Goal: Find specific page/section: Find specific page/section

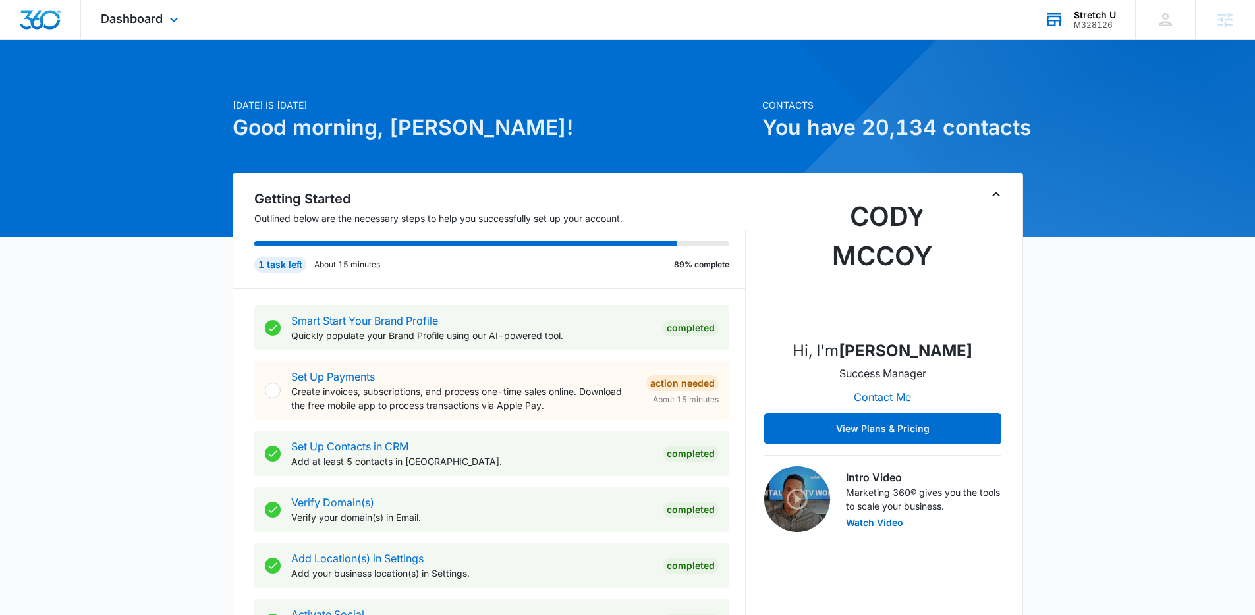
click at [1086, 23] on div "M328126" at bounding box center [1095, 24] width 42 height 9
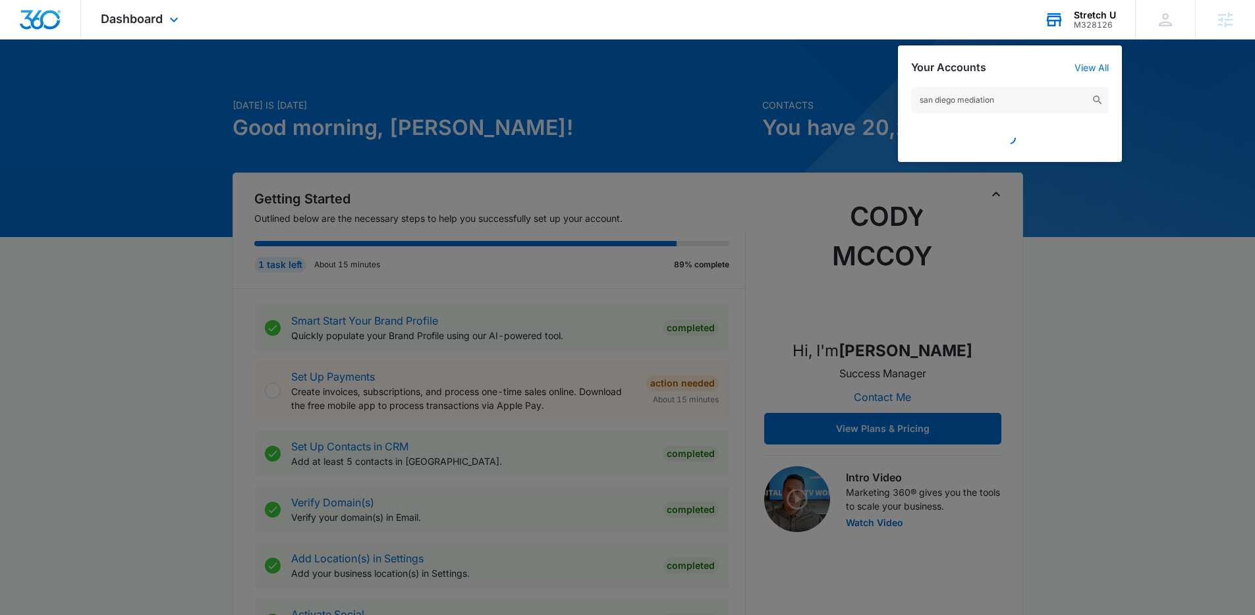
drag, startPoint x: 1023, startPoint y: 101, endPoint x: 961, endPoint y: 99, distance: 62.6
click at [961, 99] on input "san diego mediation" at bounding box center [1010, 100] width 198 height 26
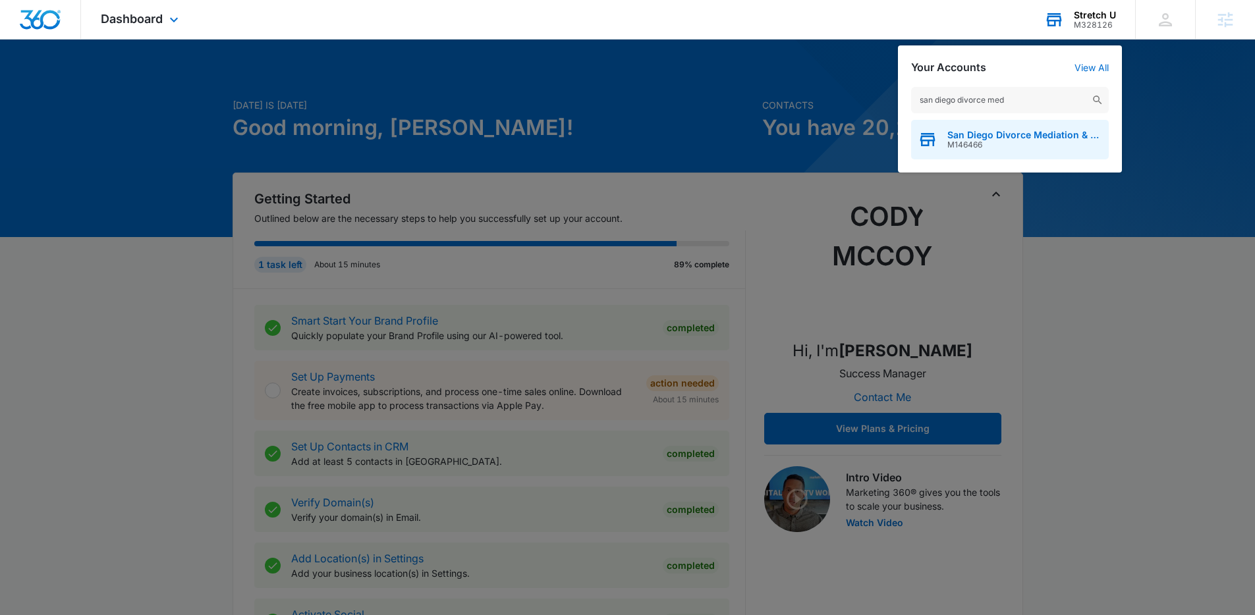
type input "san diego divorce med"
click at [970, 140] on span "M146466" at bounding box center [1024, 144] width 155 height 9
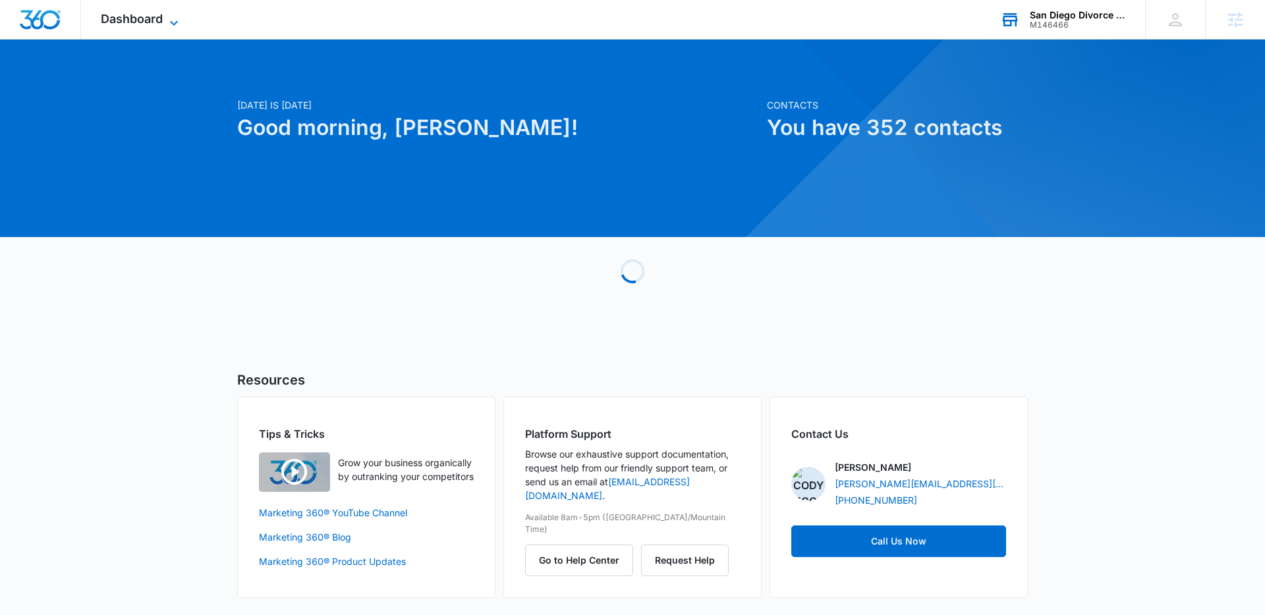
click at [138, 22] on span "Dashboard" at bounding box center [132, 19] width 62 height 14
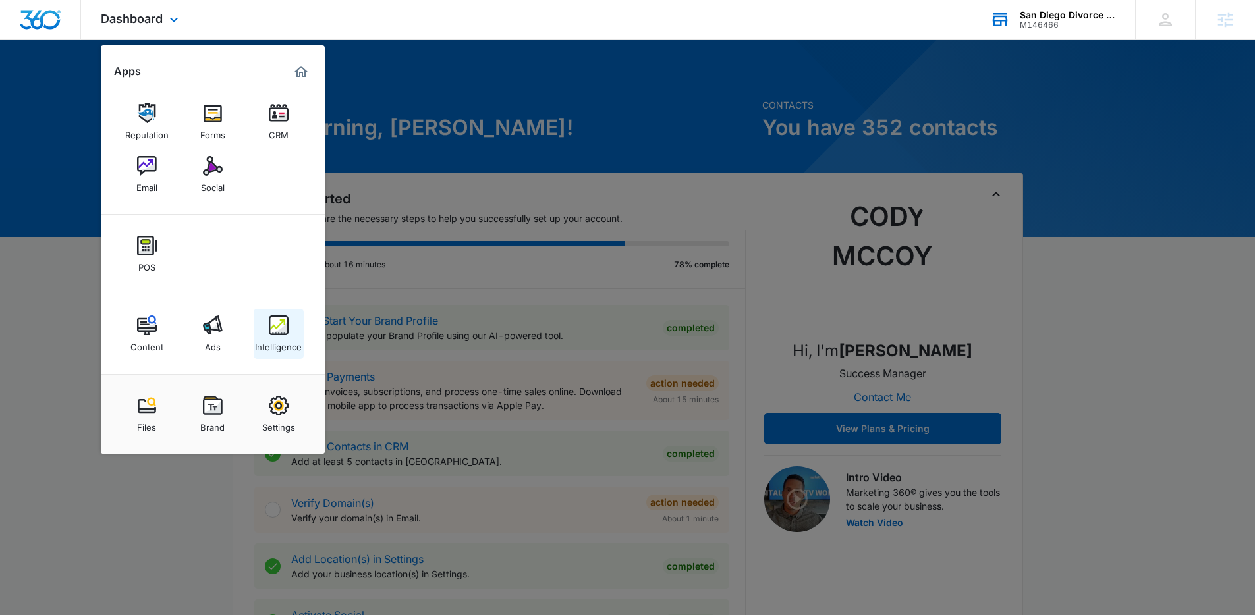
click at [285, 319] on img at bounding box center [279, 326] width 20 height 20
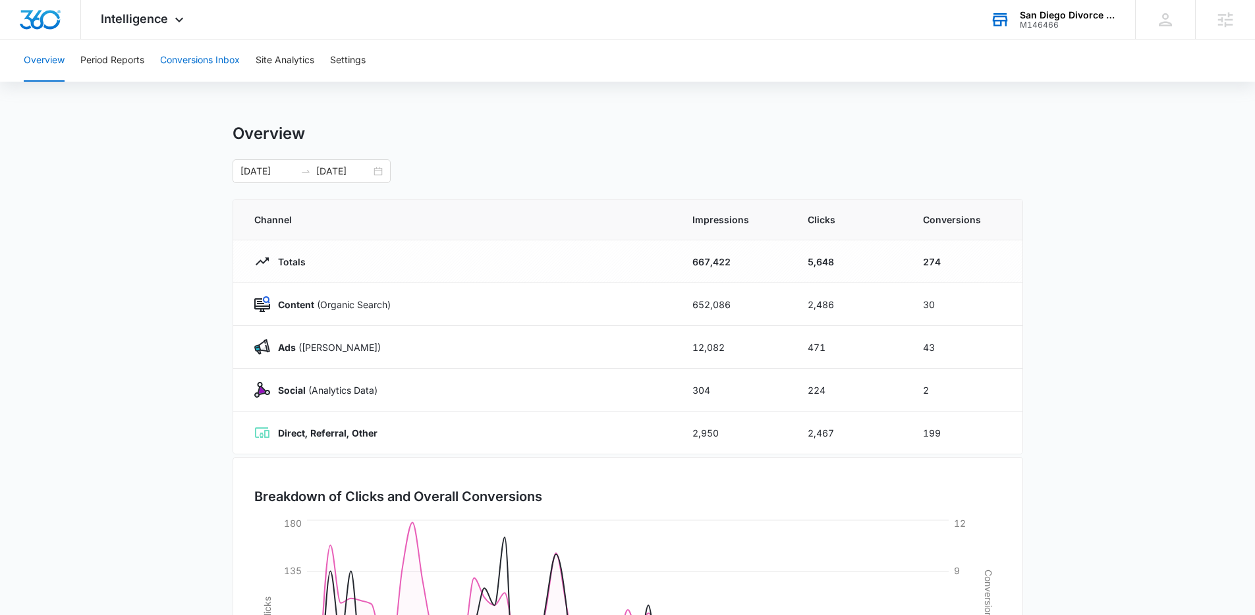
click at [172, 61] on button "Conversions Inbox" at bounding box center [200, 61] width 80 height 42
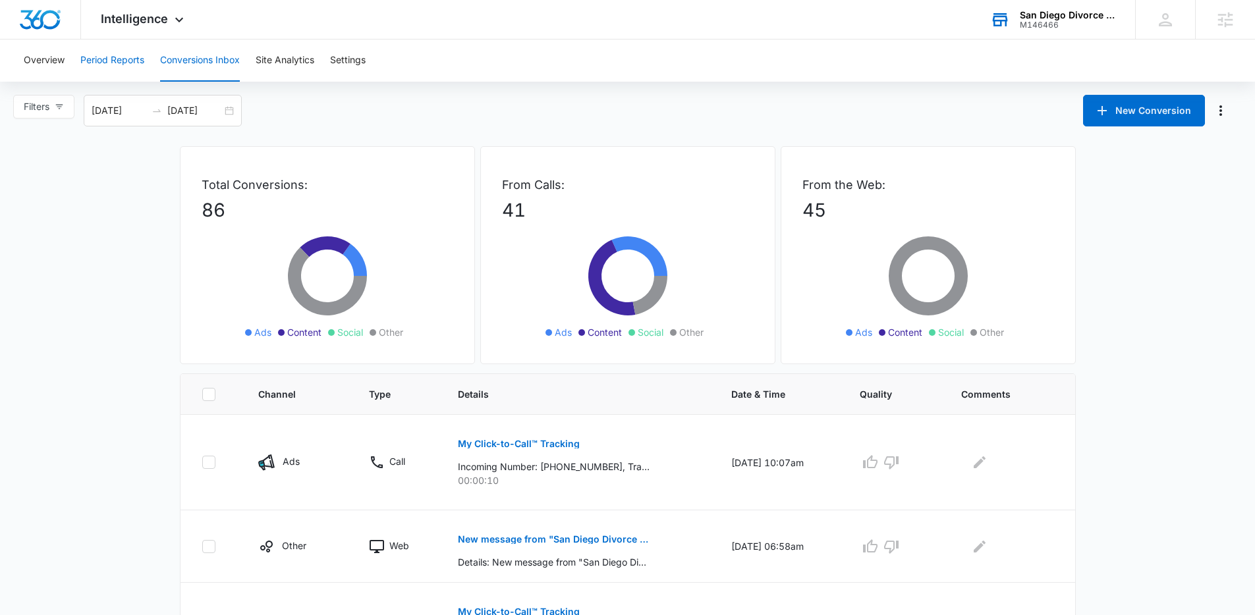
click at [136, 62] on button "Period Reports" at bounding box center [112, 61] width 64 height 42
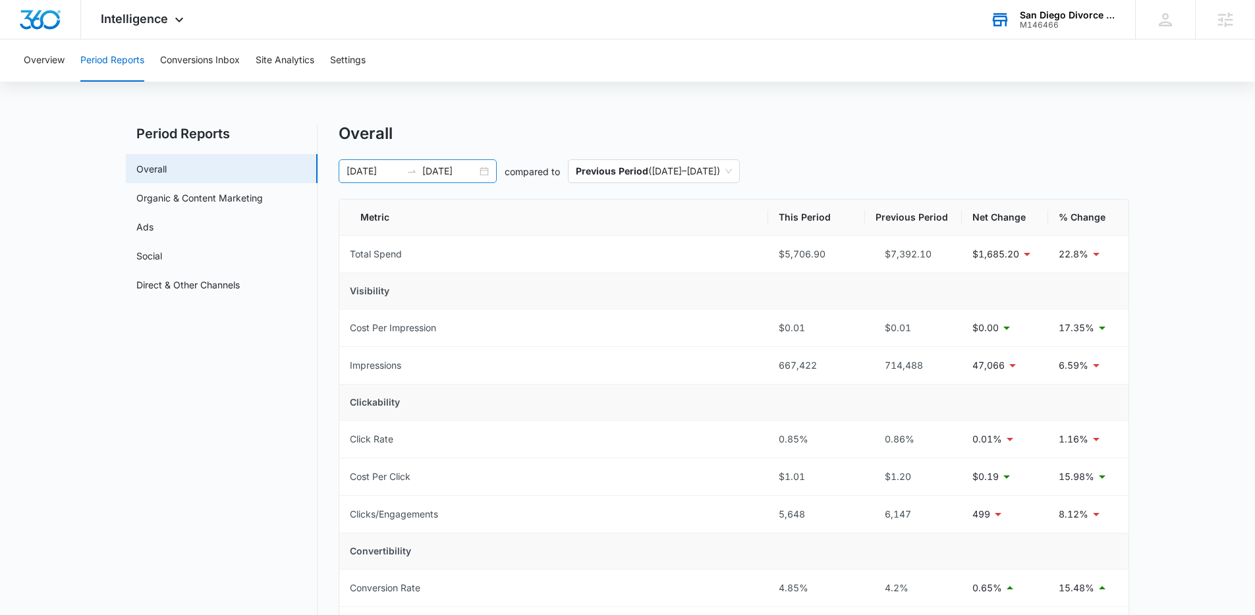
click at [488, 172] on div "07/06/2025 09/04/2025" at bounding box center [418, 171] width 158 height 24
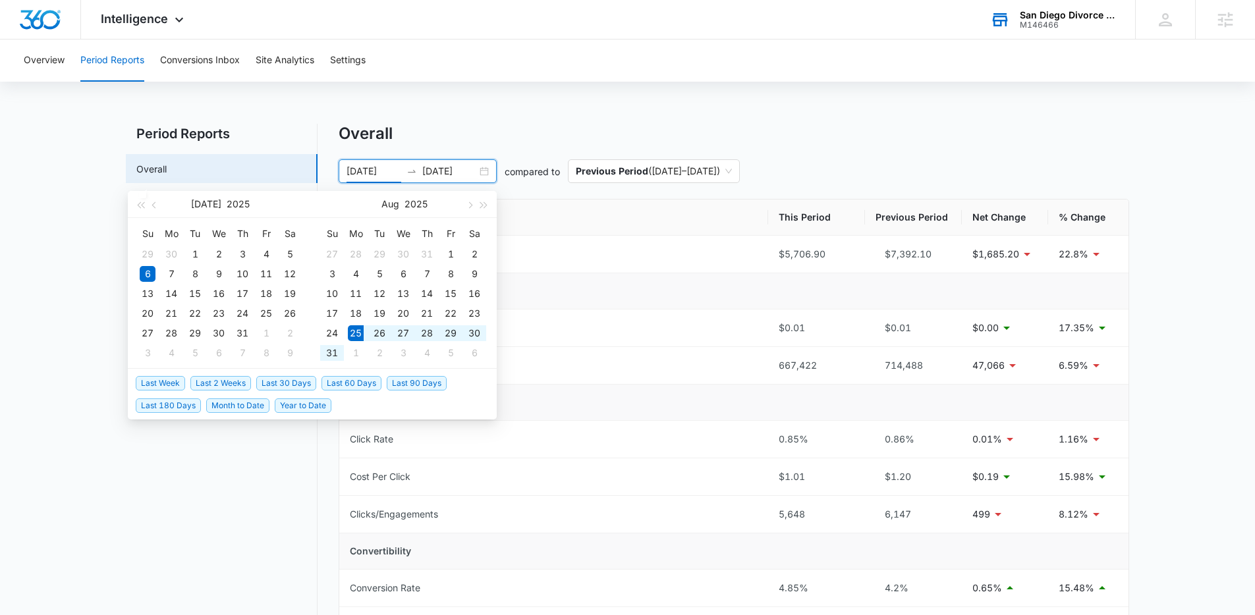
click at [231, 382] on span "Last 2 Weeks" at bounding box center [220, 383] width 61 height 14
type input "08/25/2025"
type input "09/08/2025"
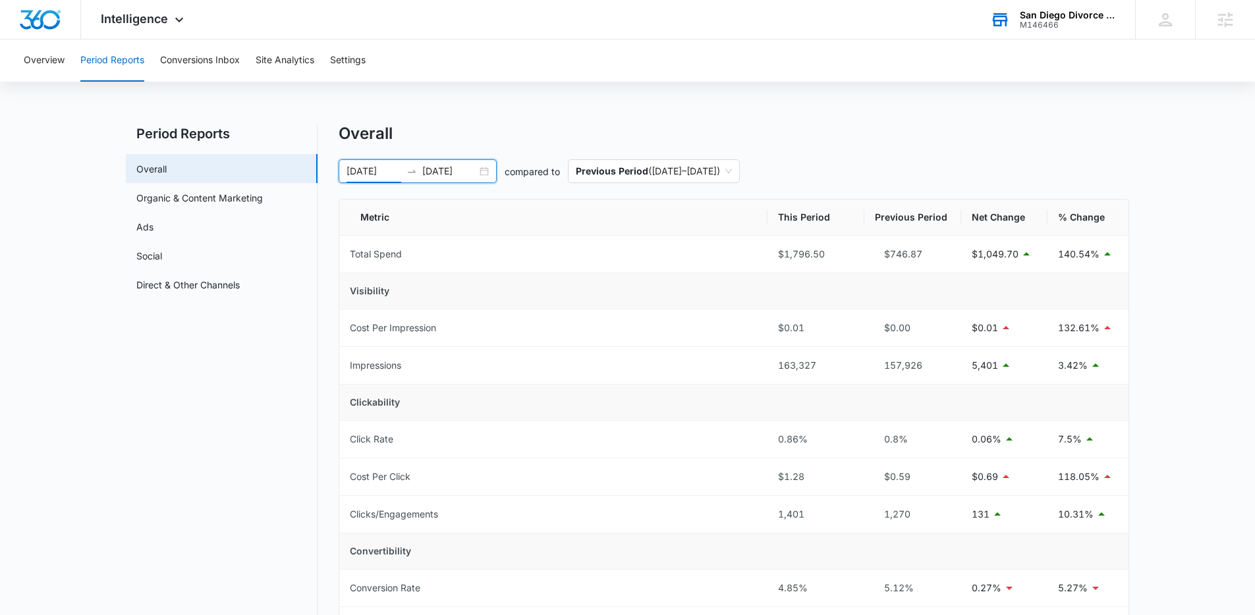
click at [488, 175] on div "08/25/2025 09/08/2025" at bounding box center [418, 171] width 158 height 24
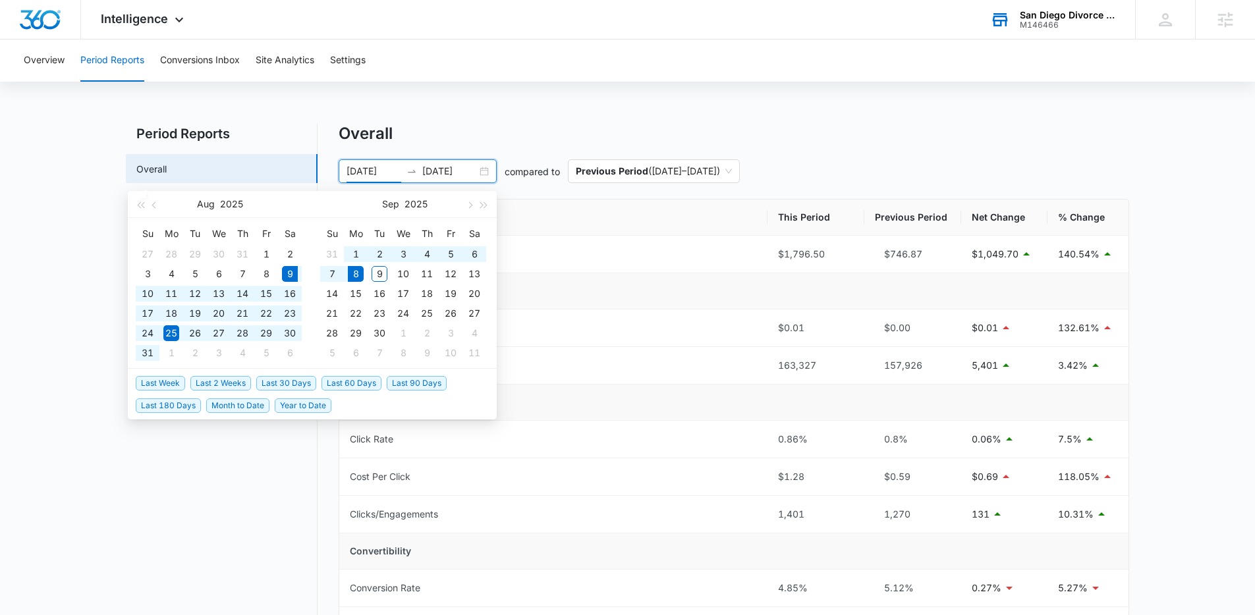
click at [296, 384] on span "Last 30 Days" at bounding box center [286, 383] width 60 height 14
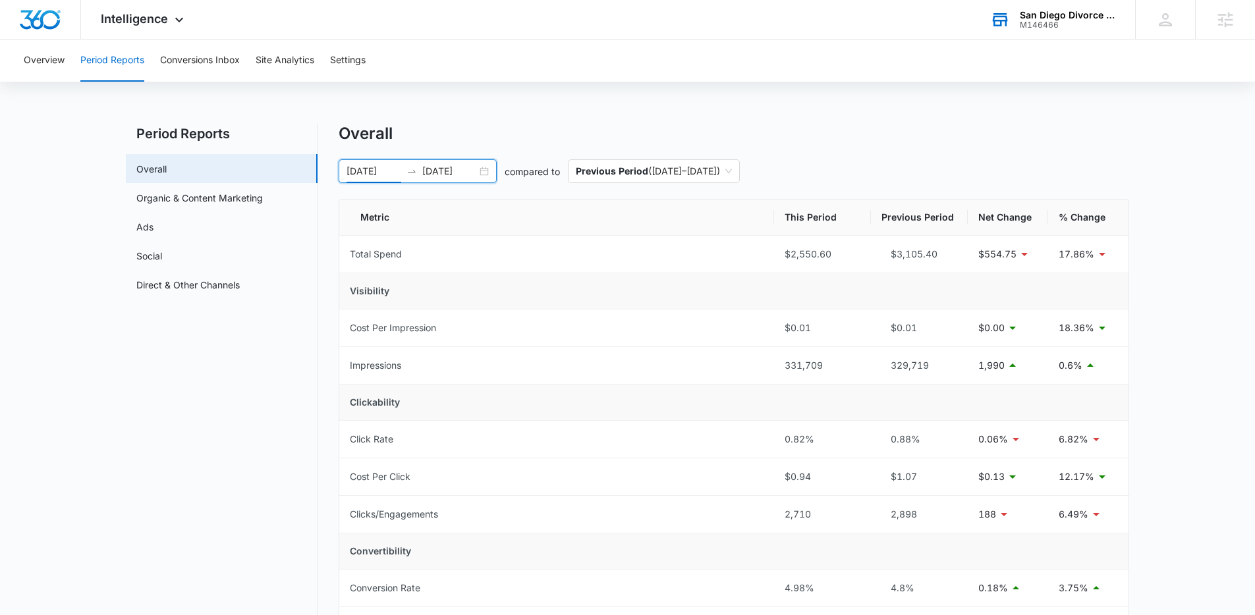
click at [484, 171] on div "08/09/2025 09/08/2025" at bounding box center [418, 171] width 158 height 24
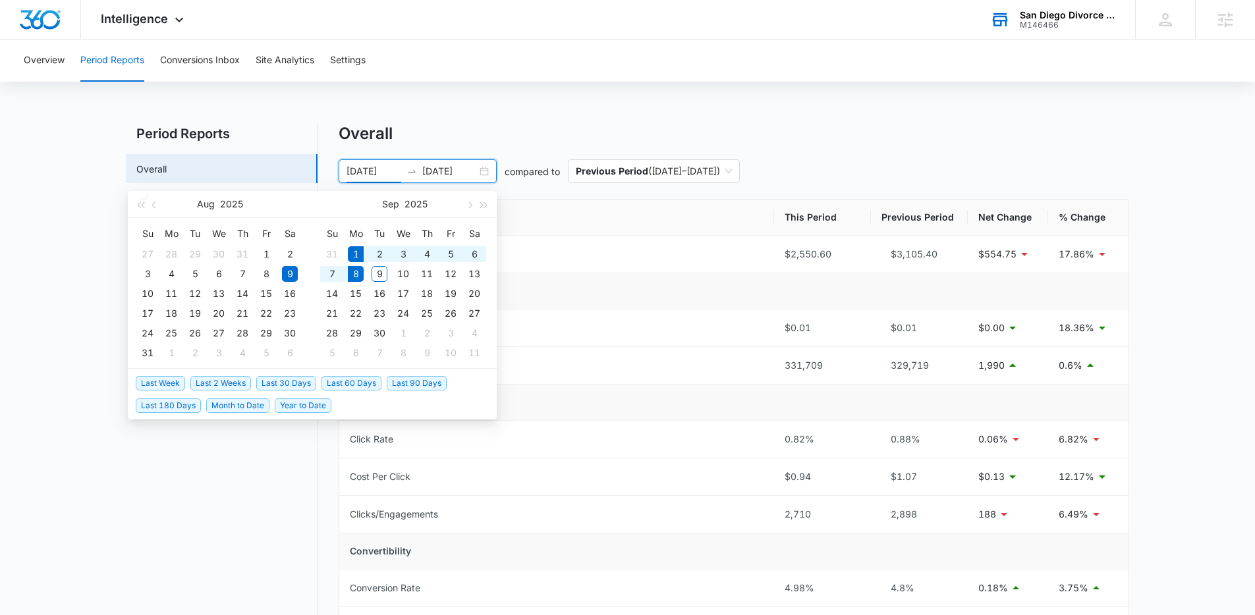
click at [215, 404] on span "Month to Date" at bounding box center [237, 406] width 63 height 14
type input "09/01/2025"
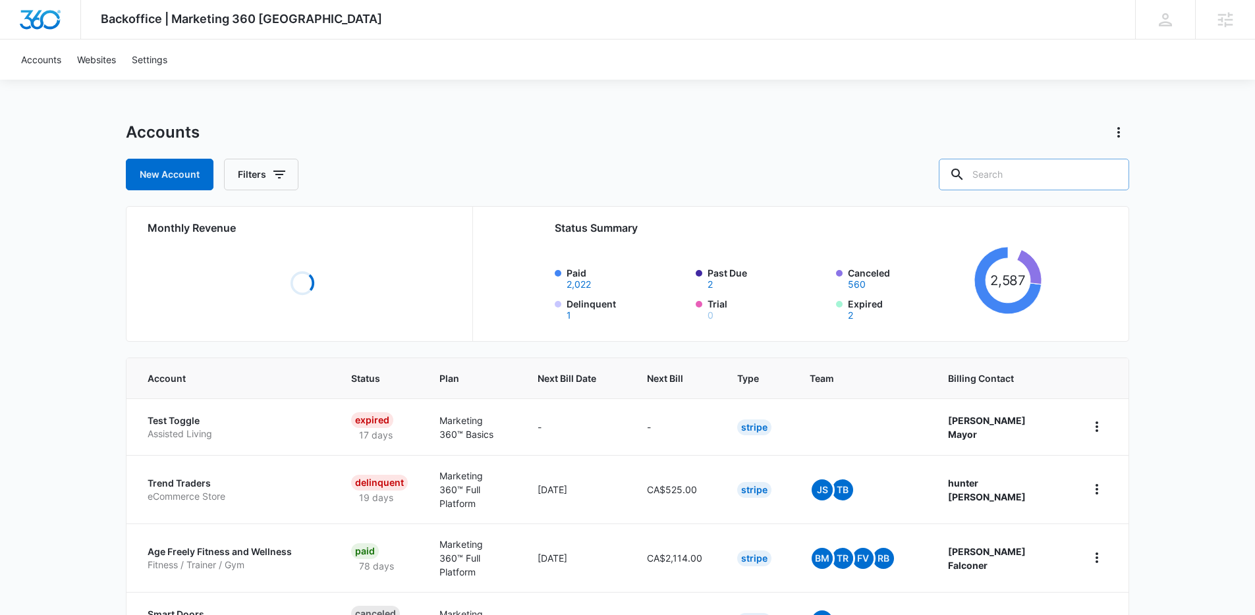
click at [1065, 182] on input "text" at bounding box center [1034, 175] width 190 height 32
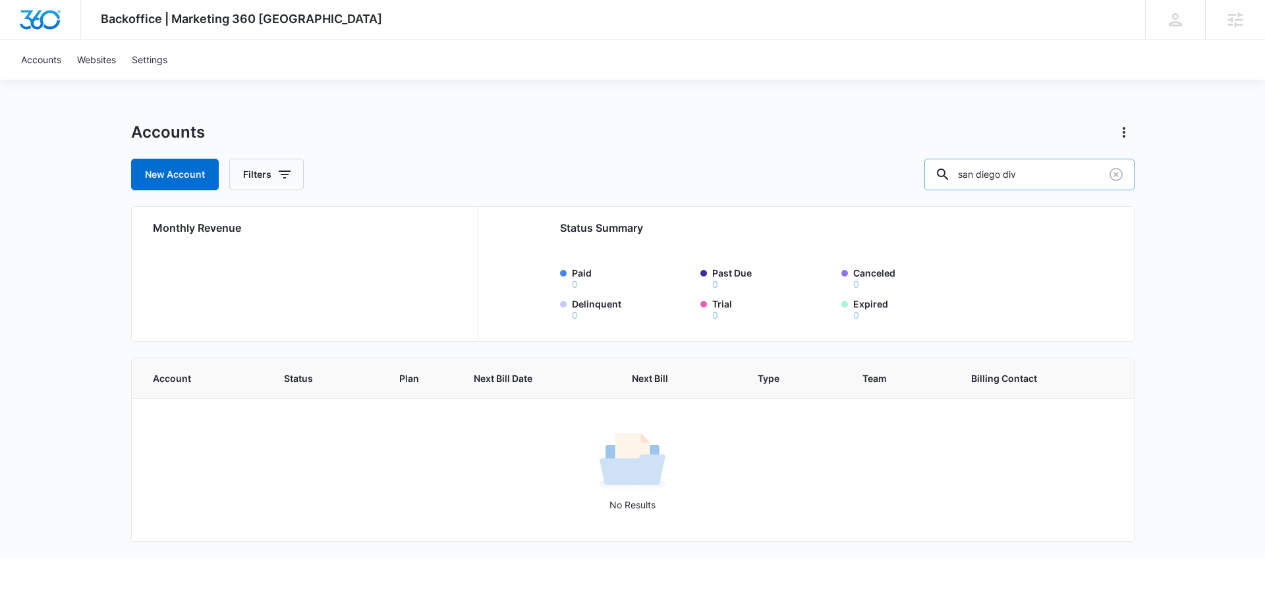
type input "san diego div"
click at [1231, 25] on icon at bounding box center [1235, 20] width 20 height 20
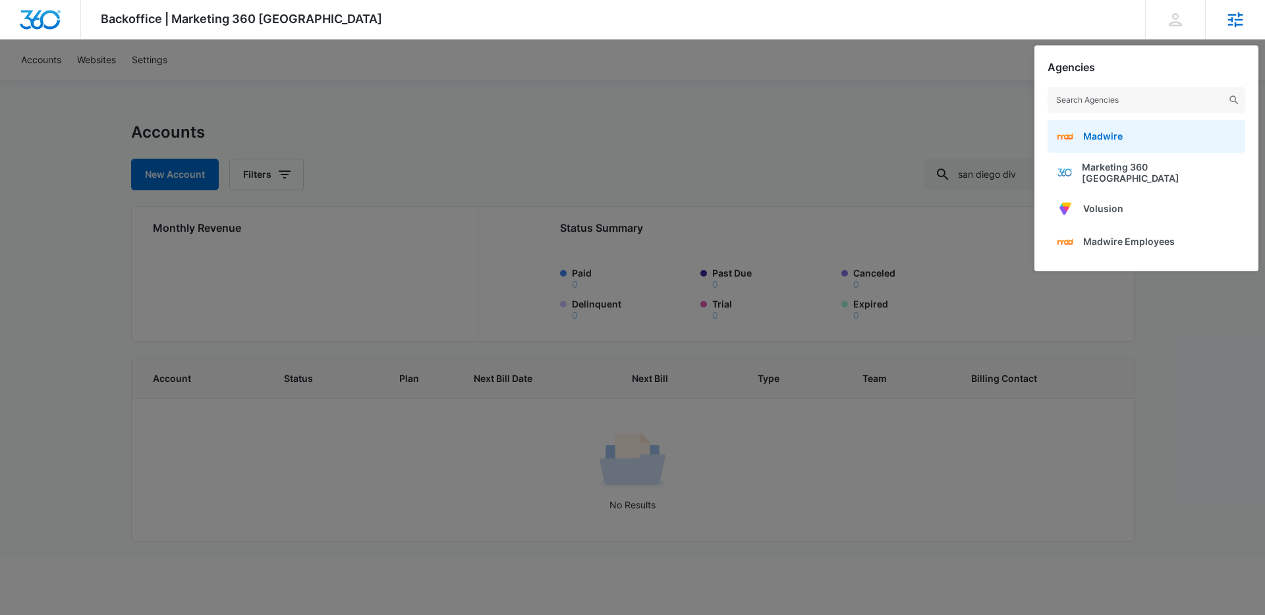
click at [1162, 146] on link "Madwire" at bounding box center [1147, 136] width 198 height 33
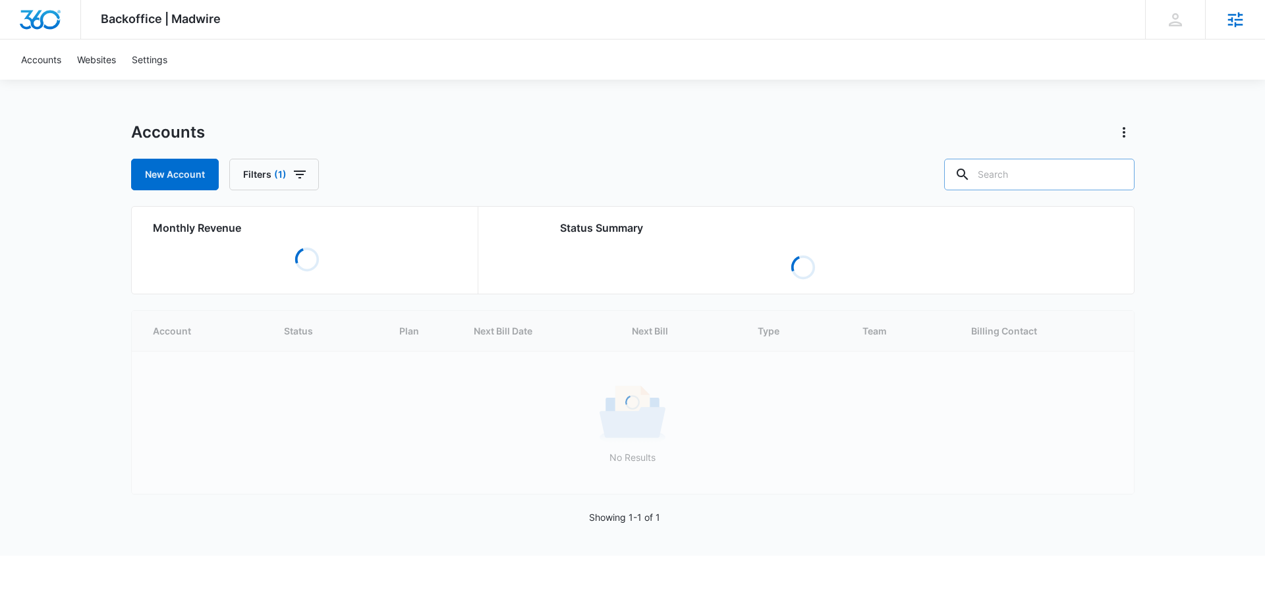
click at [1082, 172] on input "text" at bounding box center [1039, 175] width 190 height 32
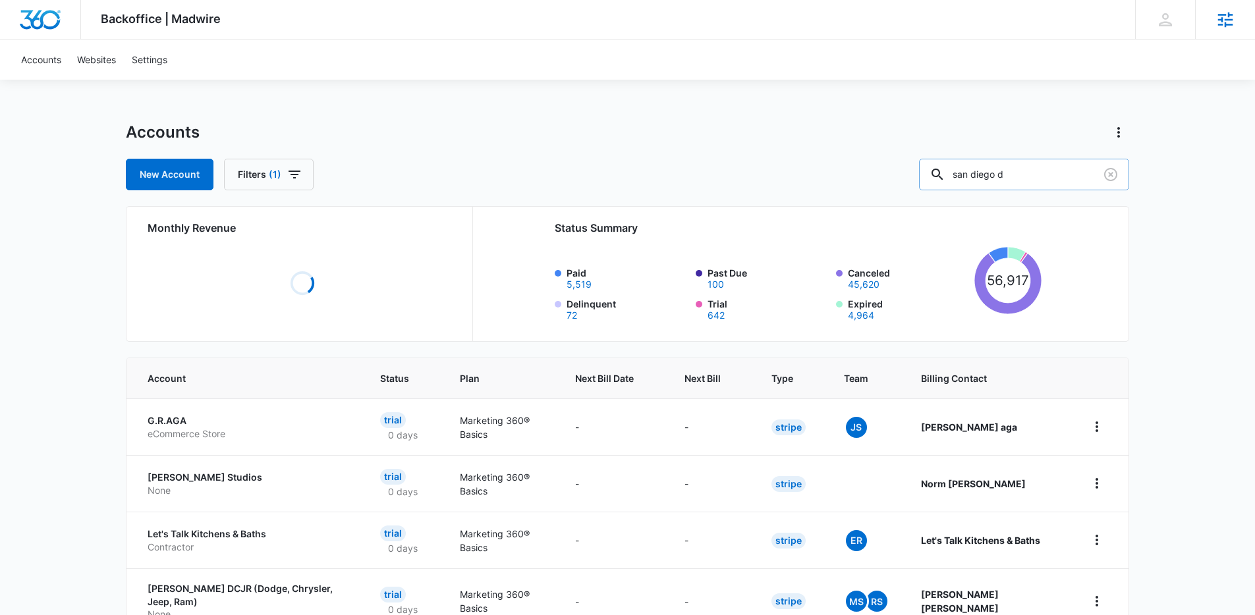
type input "san diego d"
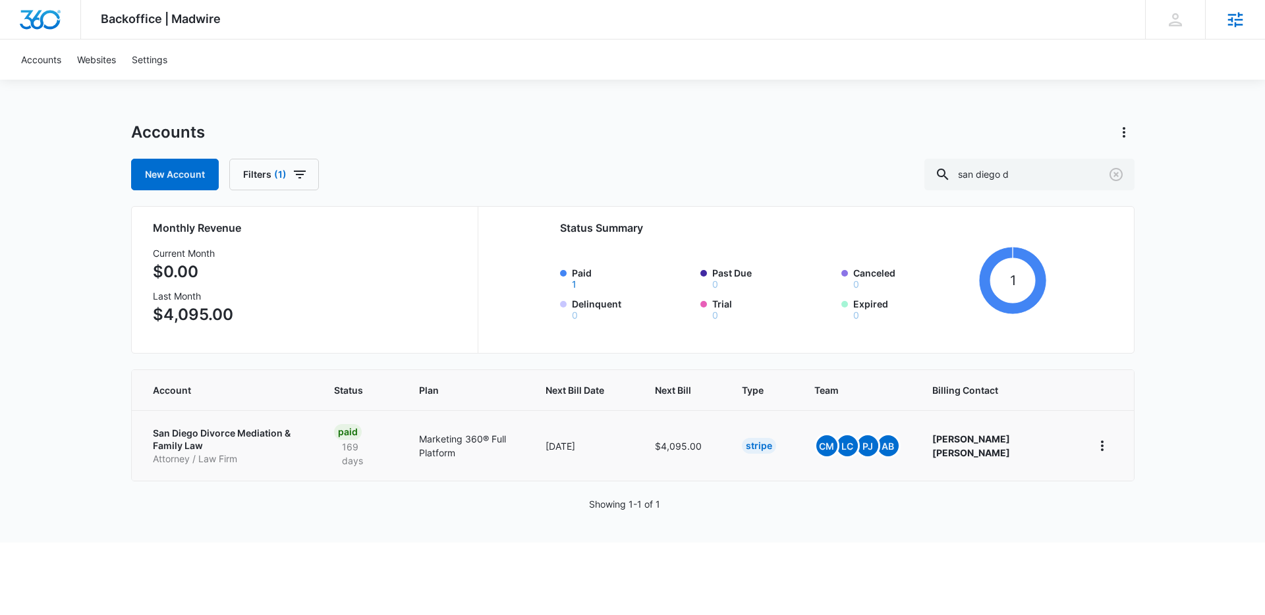
click at [202, 430] on p "San Diego Divorce Mediation & Family Law" at bounding box center [228, 440] width 150 height 26
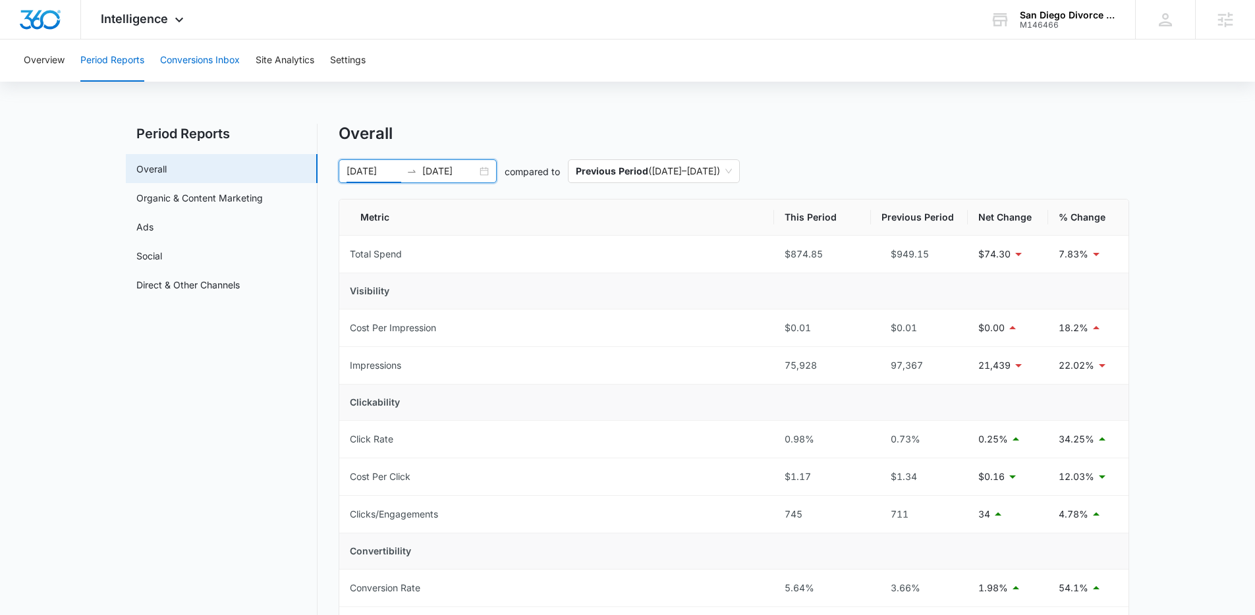
click at [206, 71] on button "Conversions Inbox" at bounding box center [200, 61] width 80 height 42
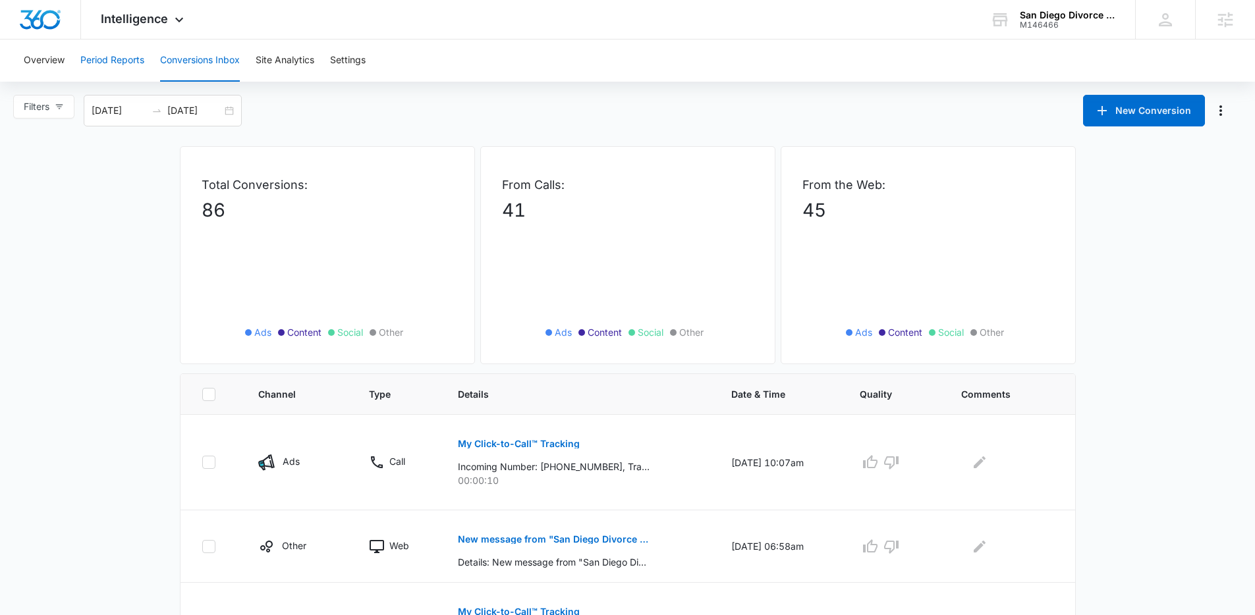
click at [125, 70] on button "Period Reports" at bounding box center [112, 61] width 64 height 42
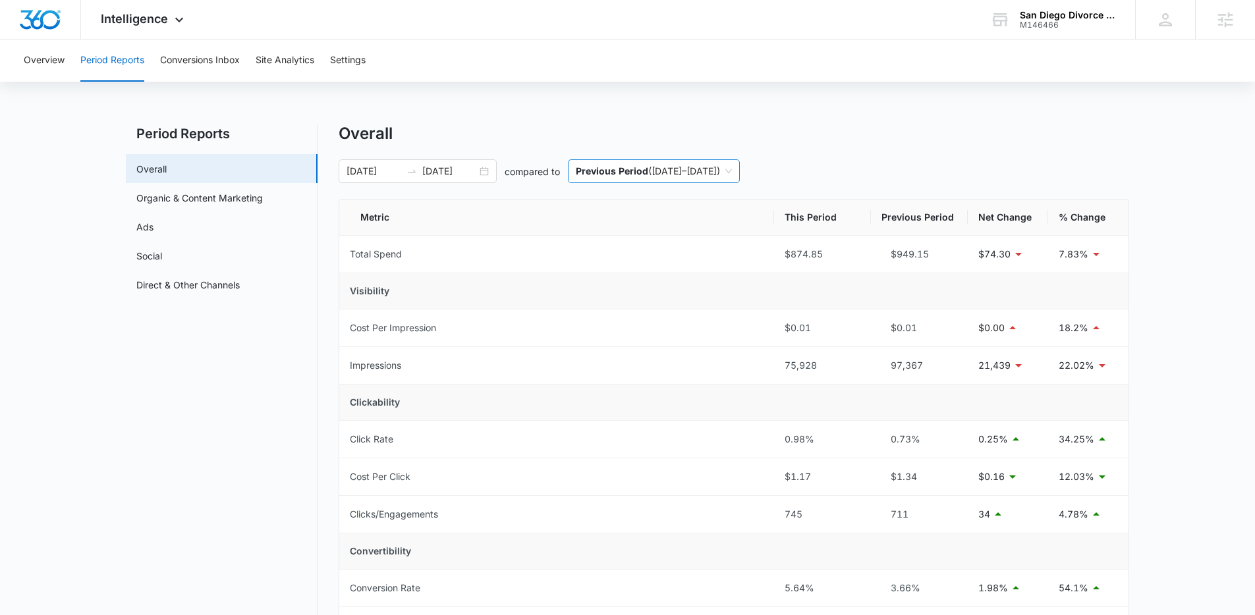
click at [683, 169] on span "Previous Period ( [DATE] – [DATE] )" at bounding box center [654, 171] width 156 height 22
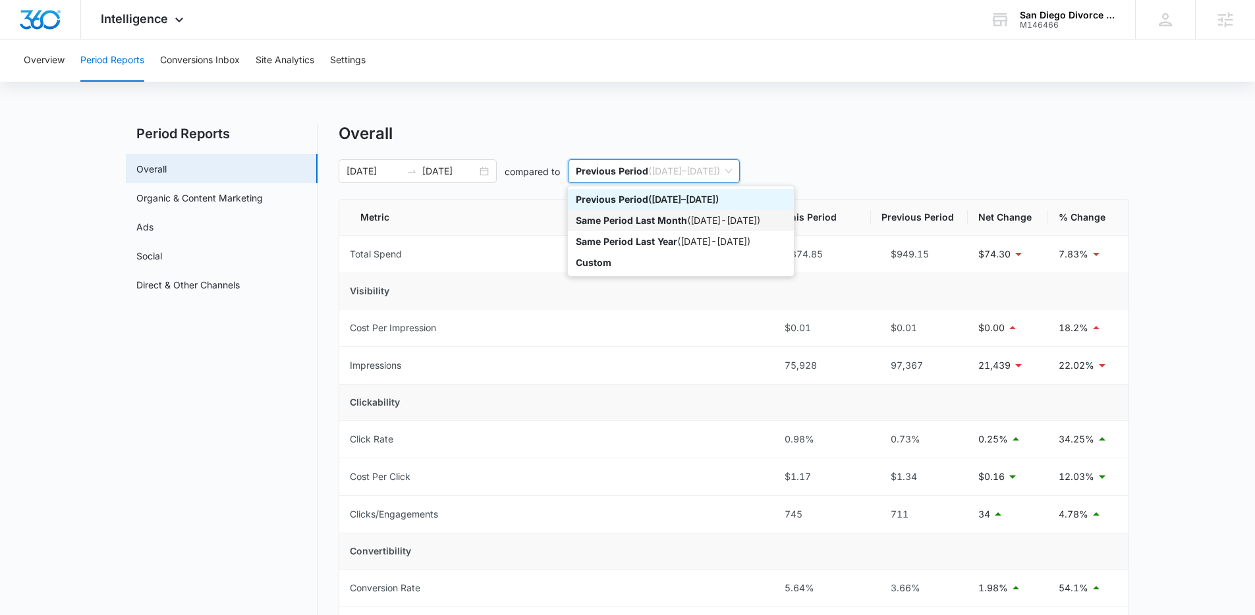
click at [679, 221] on p "Same Period Last Month" at bounding box center [631, 220] width 111 height 11
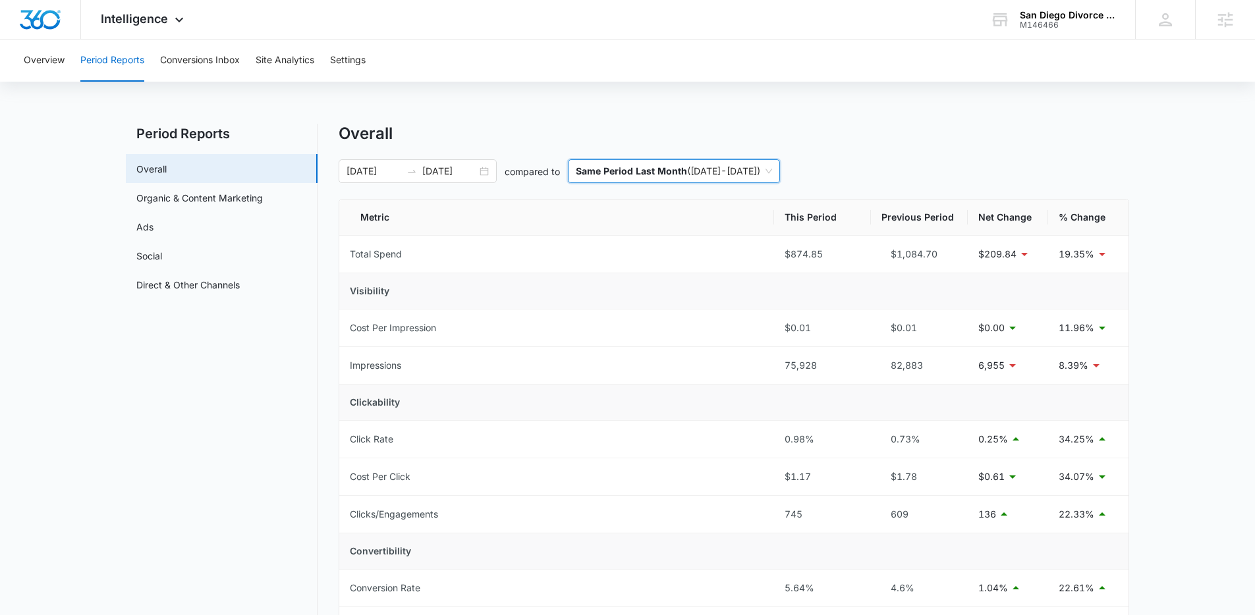
click at [661, 178] on span "Same Period Last Month ( [DATE] - [DATE] )" at bounding box center [674, 171] width 196 height 22
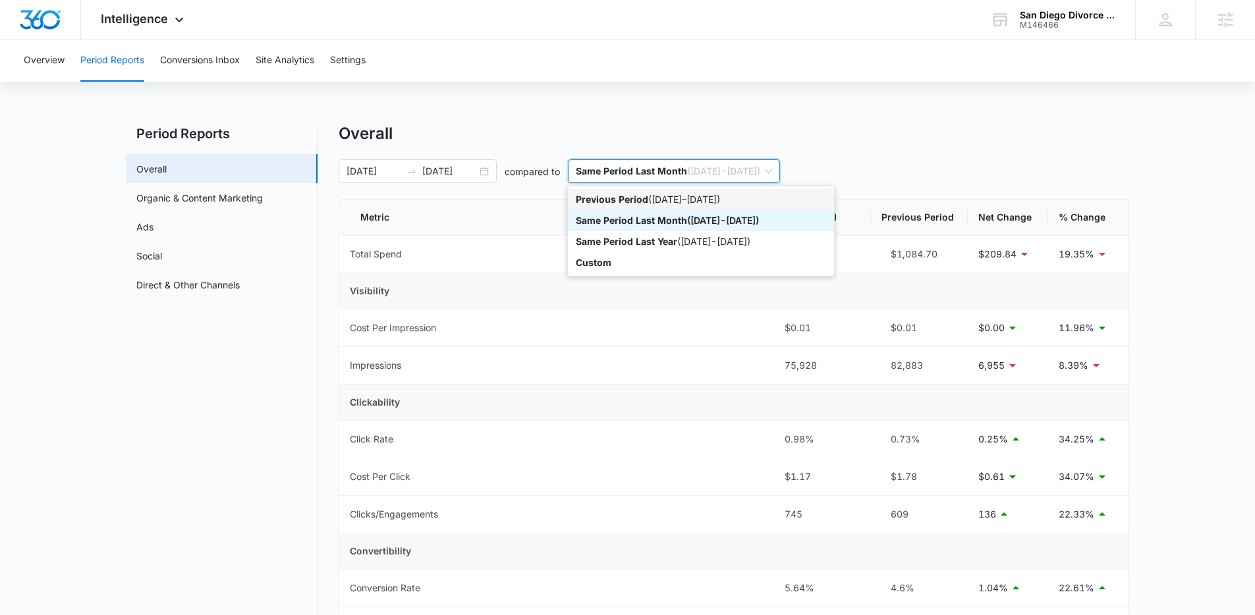
click at [673, 202] on div "Previous Period ( [DATE] – [DATE] )" at bounding box center [701, 199] width 250 height 14
